Goal: Check status: Check status

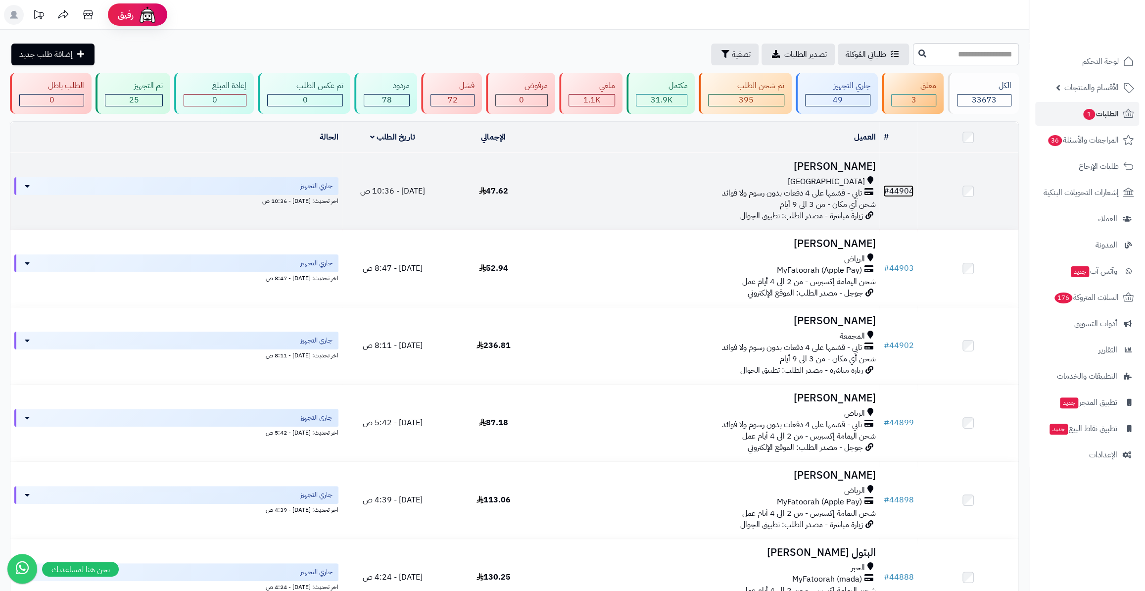
click at [899, 185] on link "# 44904" at bounding box center [898, 191] width 30 height 12
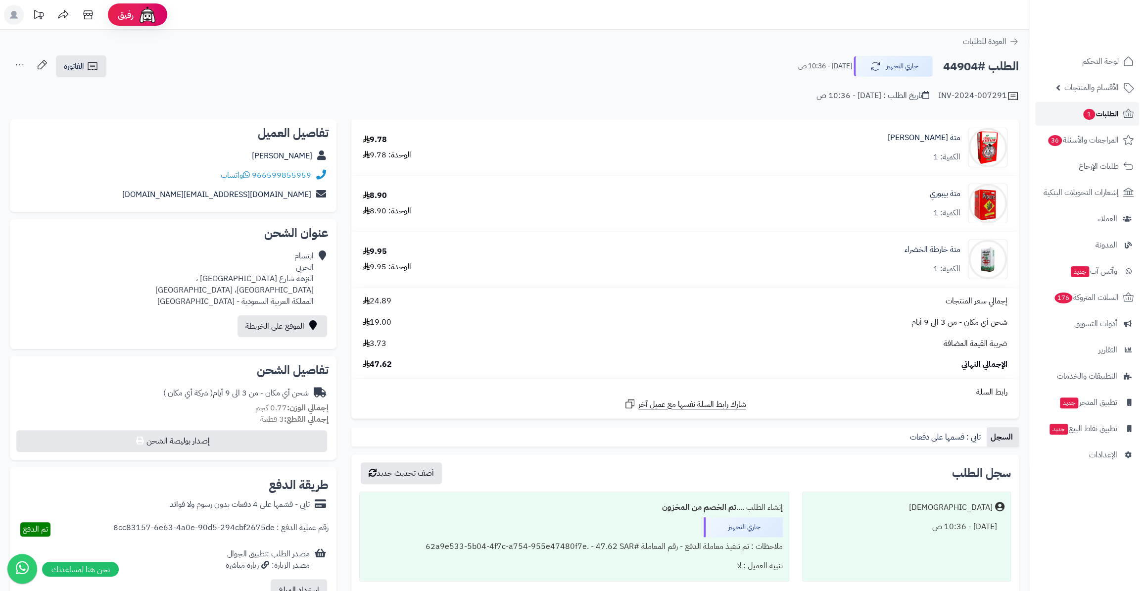
click at [1090, 114] on span "1" at bounding box center [1089, 114] width 12 height 11
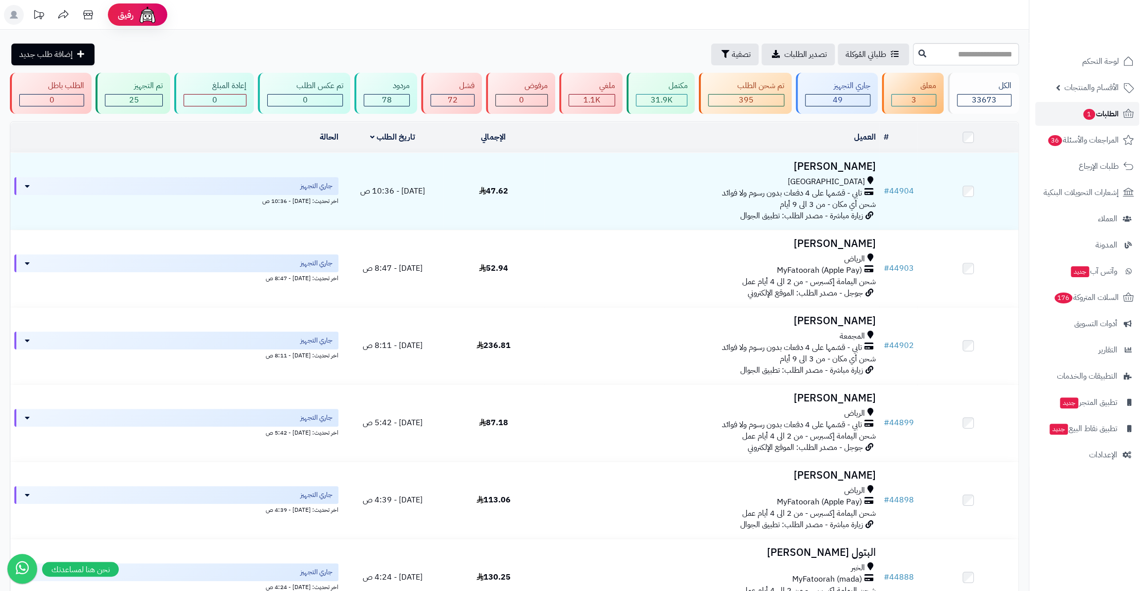
click at [1091, 109] on span "1" at bounding box center [1089, 114] width 13 height 12
click at [1067, 116] on link "الطلبات 1" at bounding box center [1087, 114] width 104 height 24
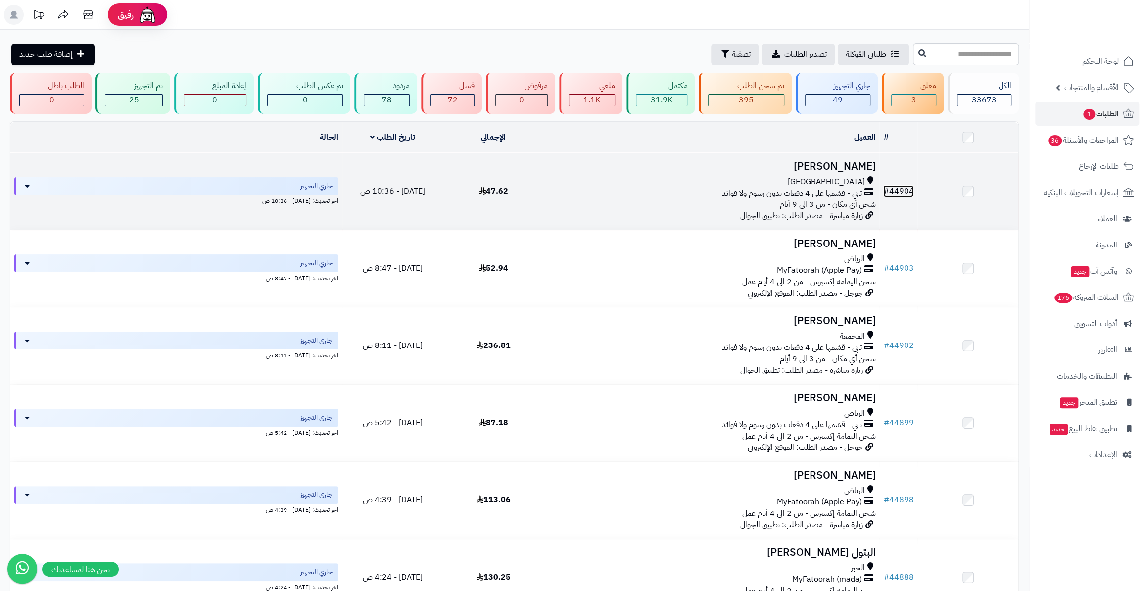
click at [901, 188] on link "# 44904" at bounding box center [898, 191] width 30 height 12
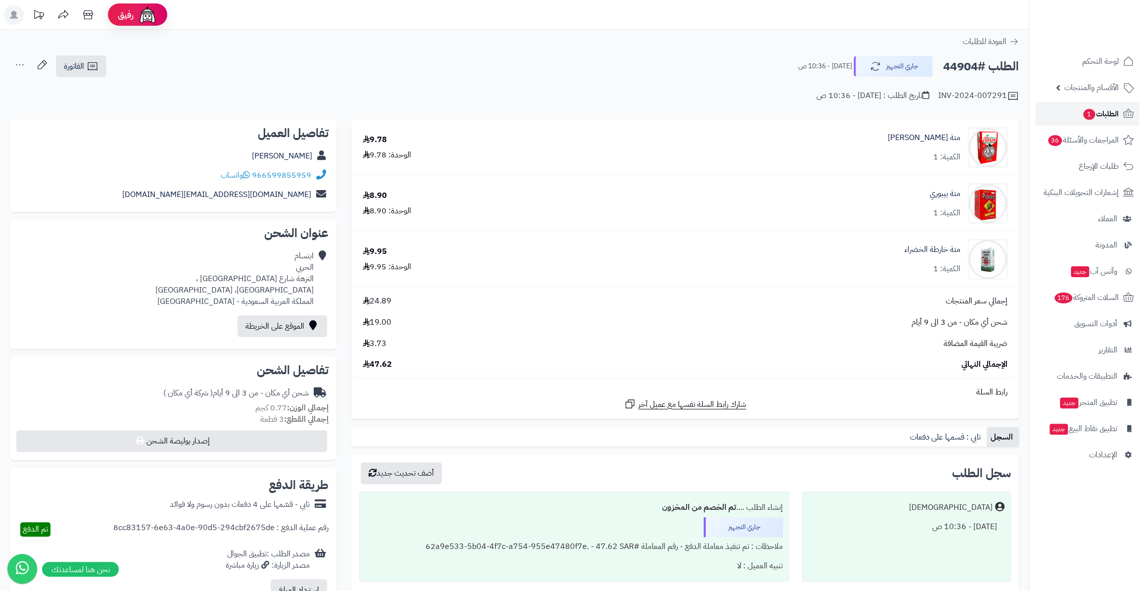
click at [1101, 111] on span "الطلبات 1" at bounding box center [1100, 114] width 37 height 14
